Goal: Task Accomplishment & Management: Manage account settings

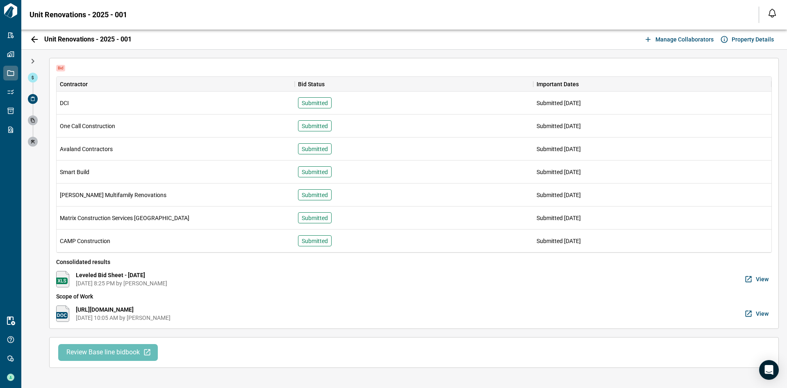
click at [705, 36] on span "Manage collaborators" at bounding box center [685, 39] width 58 height 8
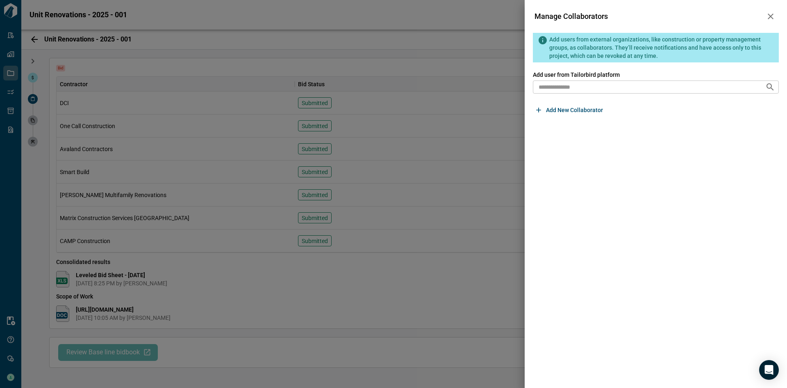
click at [771, 20] on icon "button" at bounding box center [771, 16] width 10 height 10
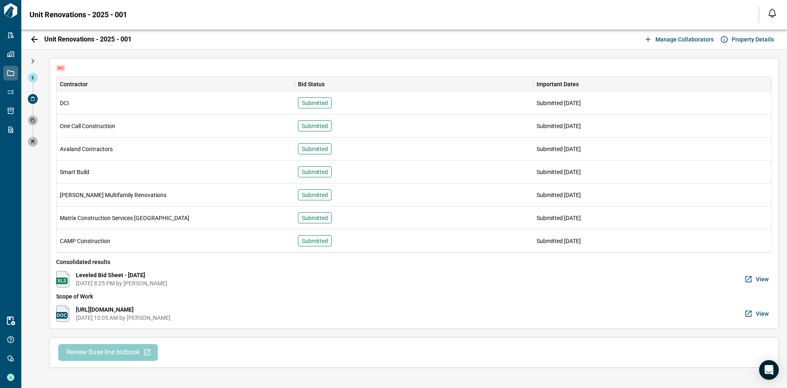
click at [137, 353] on span "Review Base line bidbook" at bounding box center [102, 352] width 73 height 9
click at [33, 43] on icon "button" at bounding box center [35, 39] width 10 height 10
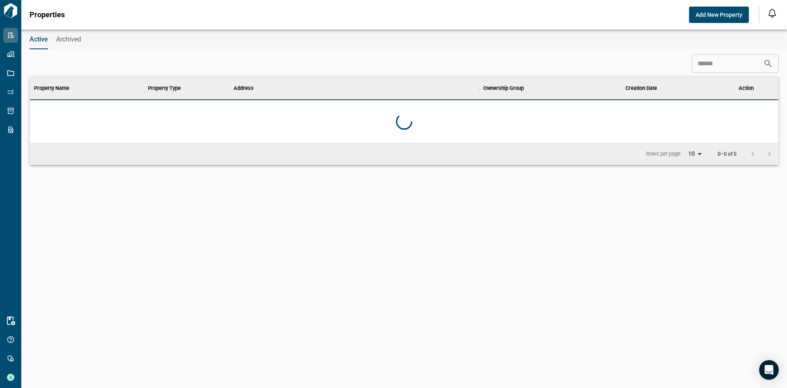
scroll to position [59, 746]
